Goal: Information Seeking & Learning: Learn about a topic

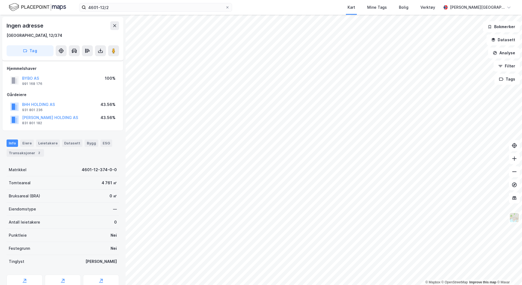
scroll to position [17, 0]
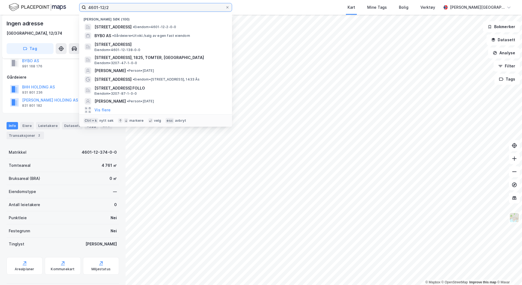
click at [115, 7] on input "4601-12/2" at bounding box center [155, 7] width 139 height 8
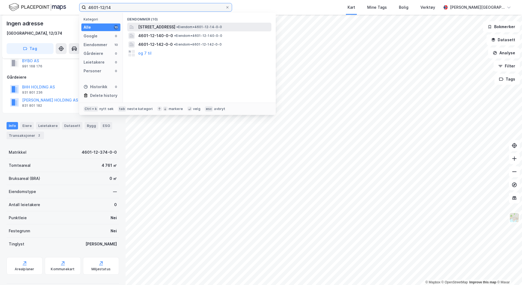
type input "4601-12/14"
click at [219, 25] on span "• Eiendom • 4601-12-14-0-0" at bounding box center [199, 27] width 46 height 4
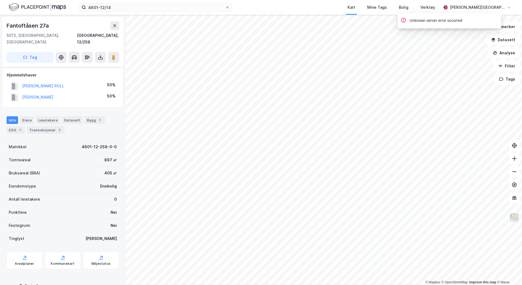
scroll to position [17, 0]
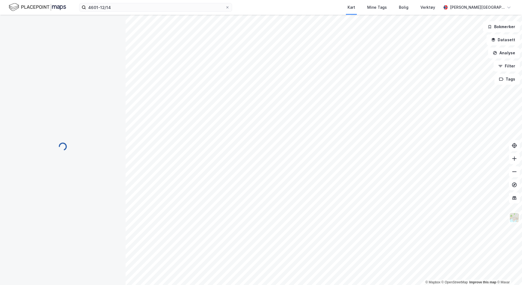
scroll to position [12, 0]
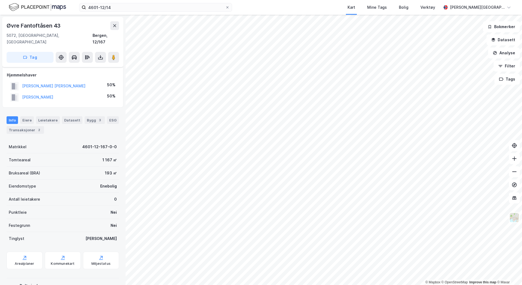
scroll to position [12, 0]
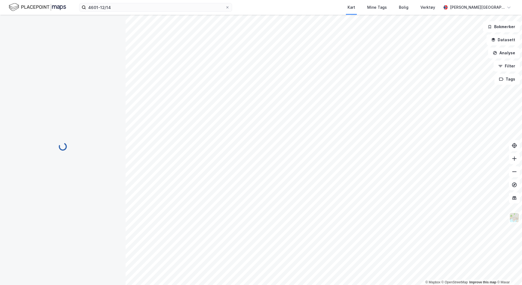
scroll to position [12, 0]
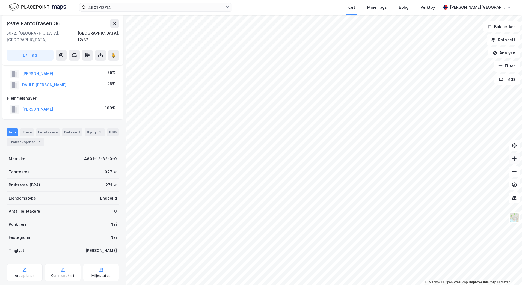
click at [514, 161] on button at bounding box center [514, 158] width 11 height 11
click at [515, 160] on icon at bounding box center [514, 159] width 1 height 4
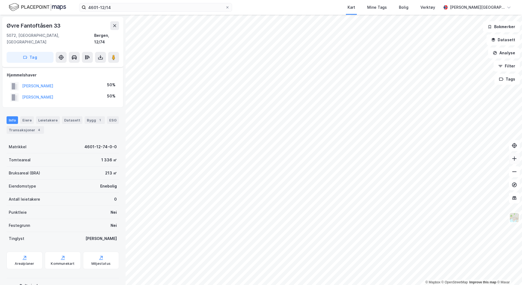
scroll to position [12, 0]
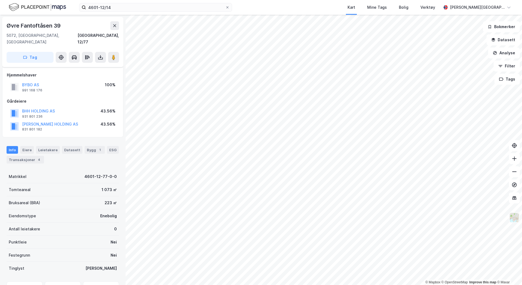
scroll to position [12, 0]
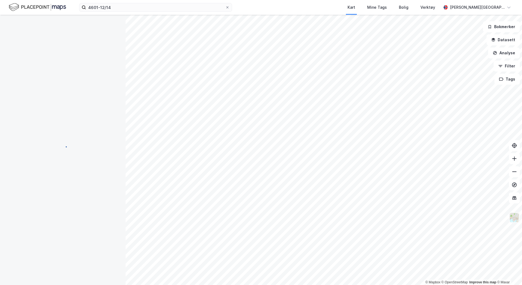
scroll to position [12, 0]
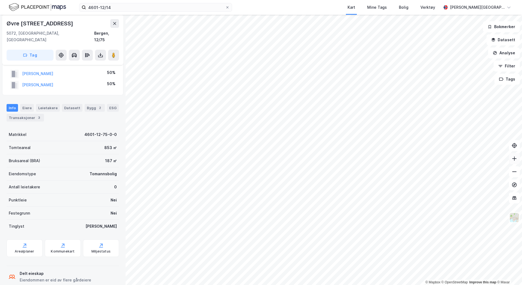
click at [517, 158] on icon at bounding box center [514, 158] width 5 height 5
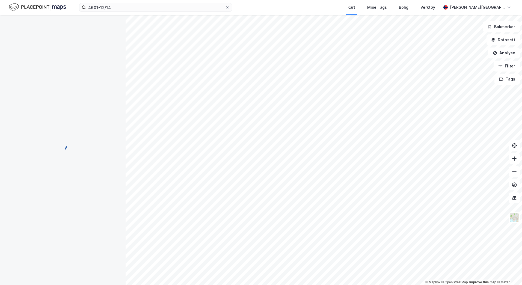
scroll to position [12, 0]
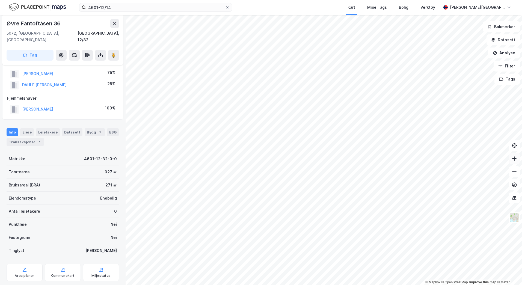
click at [509, 161] on button at bounding box center [514, 158] width 11 height 11
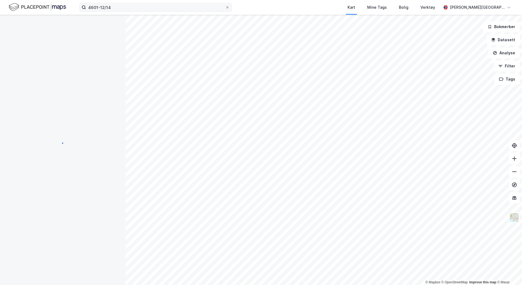
scroll to position [12, 0]
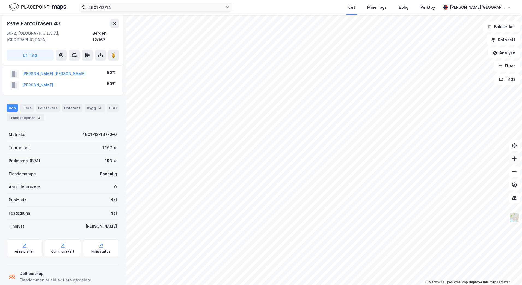
click at [517, 164] on button at bounding box center [514, 158] width 11 height 11
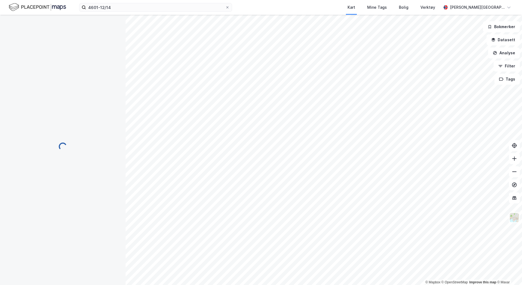
scroll to position [12, 0]
